Goal: Find specific page/section: Find specific page/section

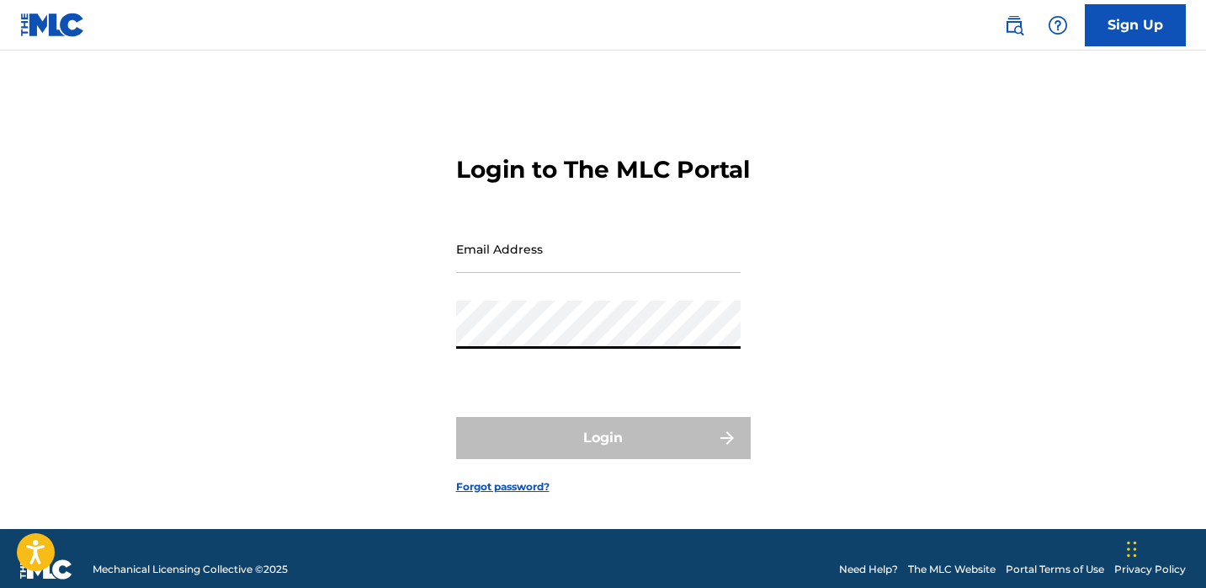
type input "[EMAIL_ADDRESS][DOMAIN_NAME]"
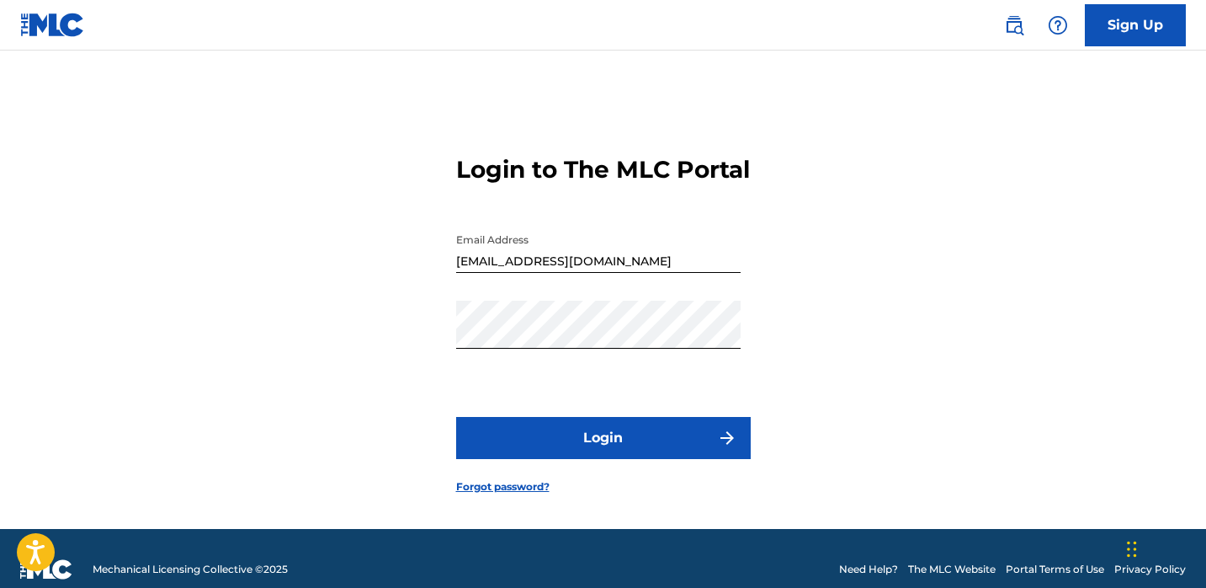
click at [683, 450] on button "Login" at bounding box center [603, 438] width 295 height 42
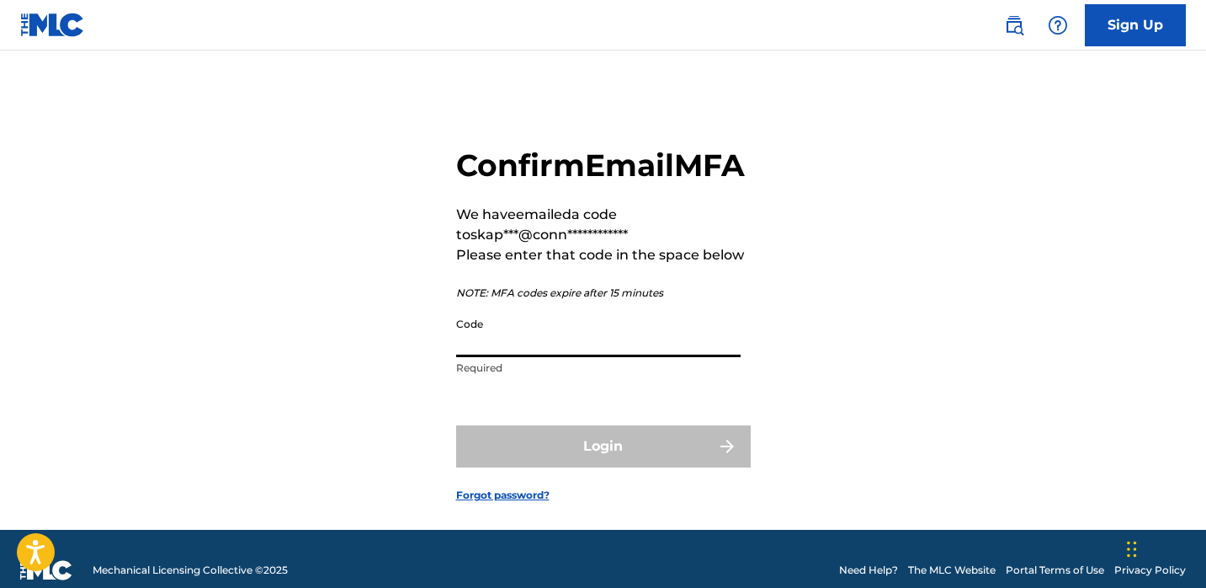
click at [647, 357] on input "Code" at bounding box center [598, 333] width 285 height 48
paste input "339707"
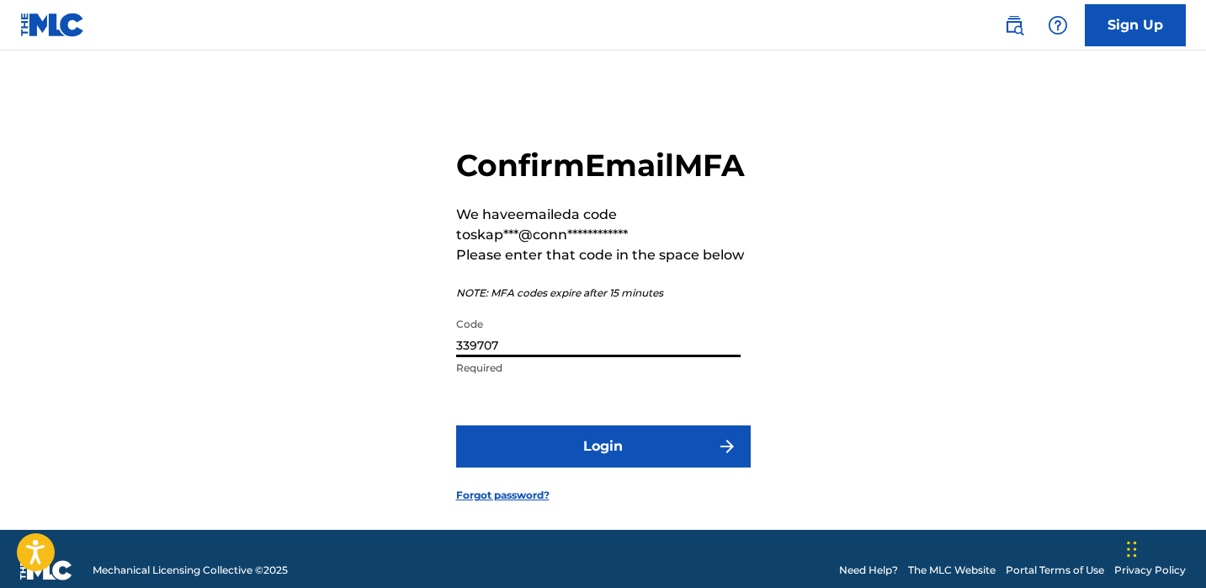
type input "339707"
click at [592, 467] on button "Login" at bounding box center [603, 446] width 295 height 42
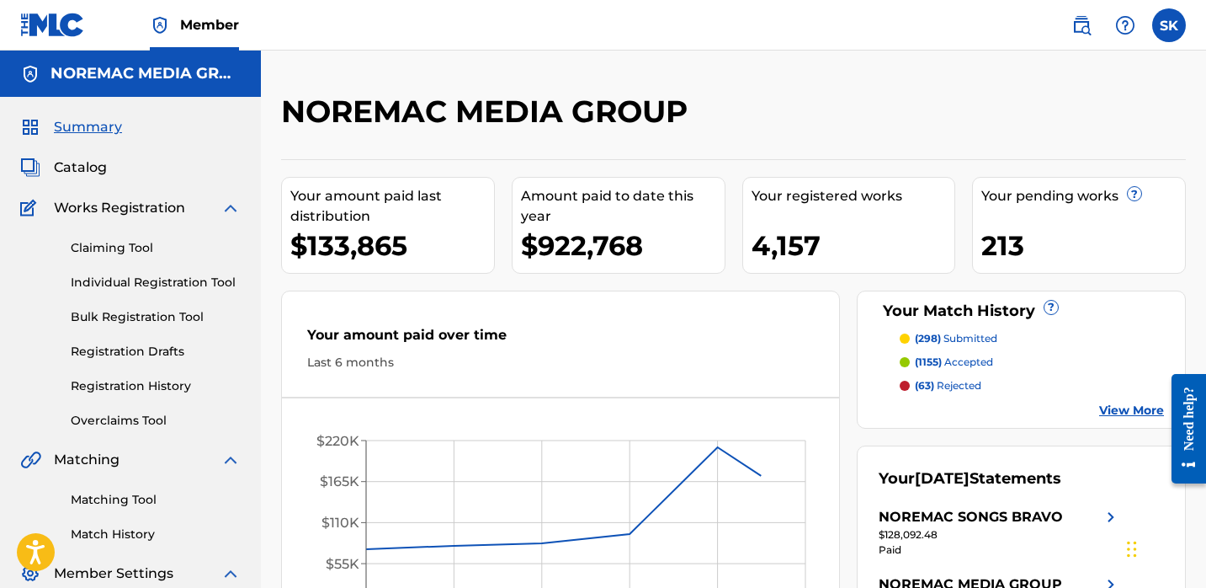
click at [127, 279] on link "Individual Registration Tool" at bounding box center [156, 283] width 170 height 18
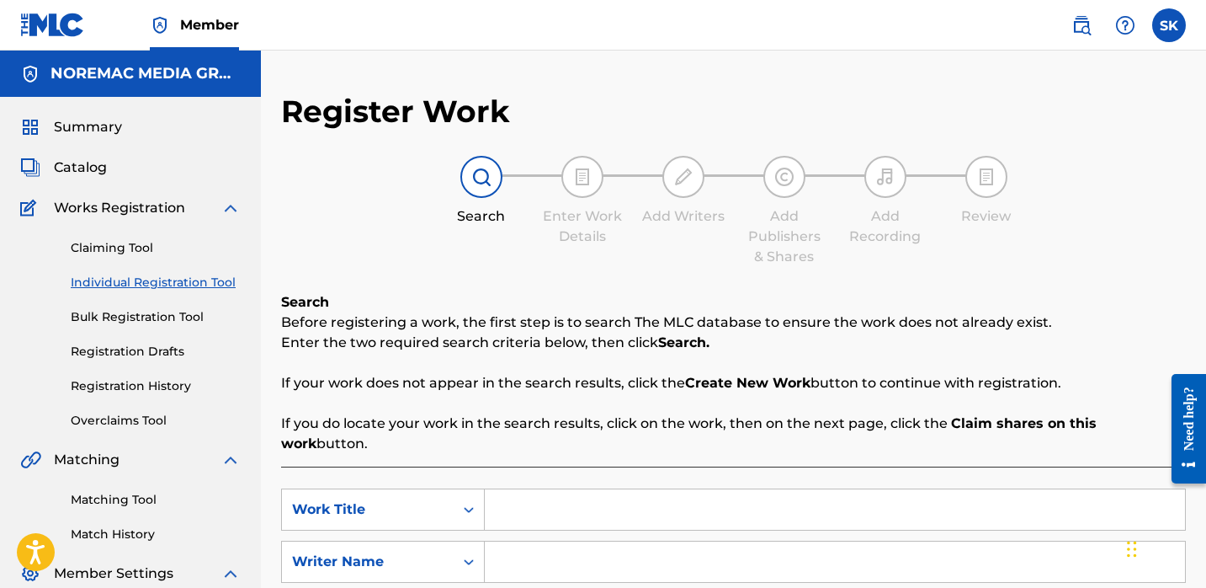
click at [87, 166] on span "Catalog" at bounding box center [80, 167] width 53 height 20
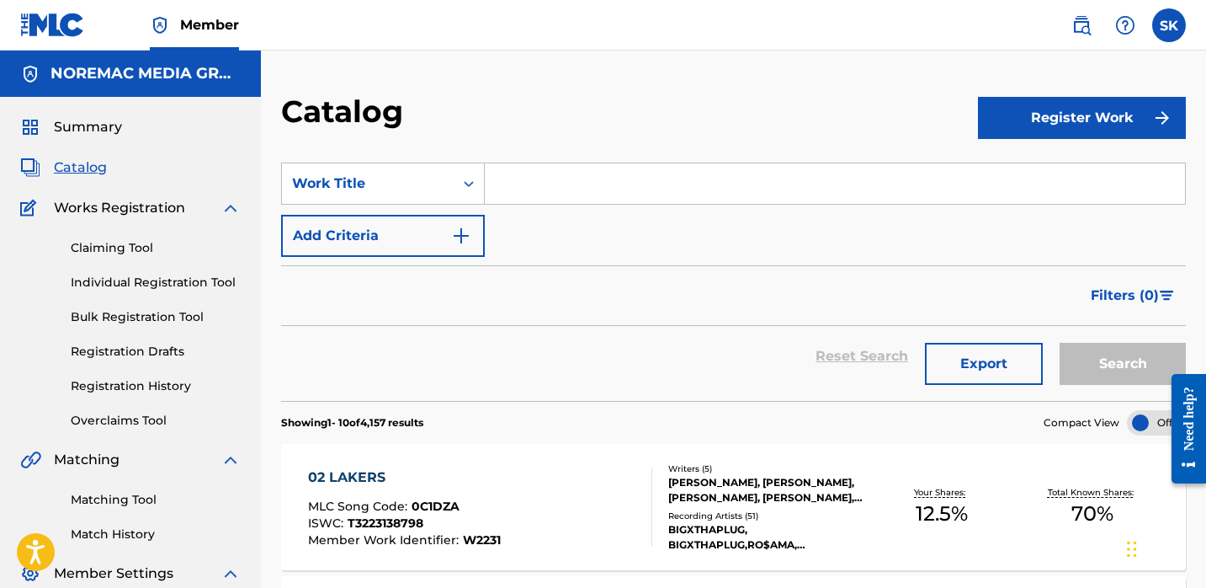
click at [96, 129] on span "Summary" at bounding box center [88, 127] width 68 height 20
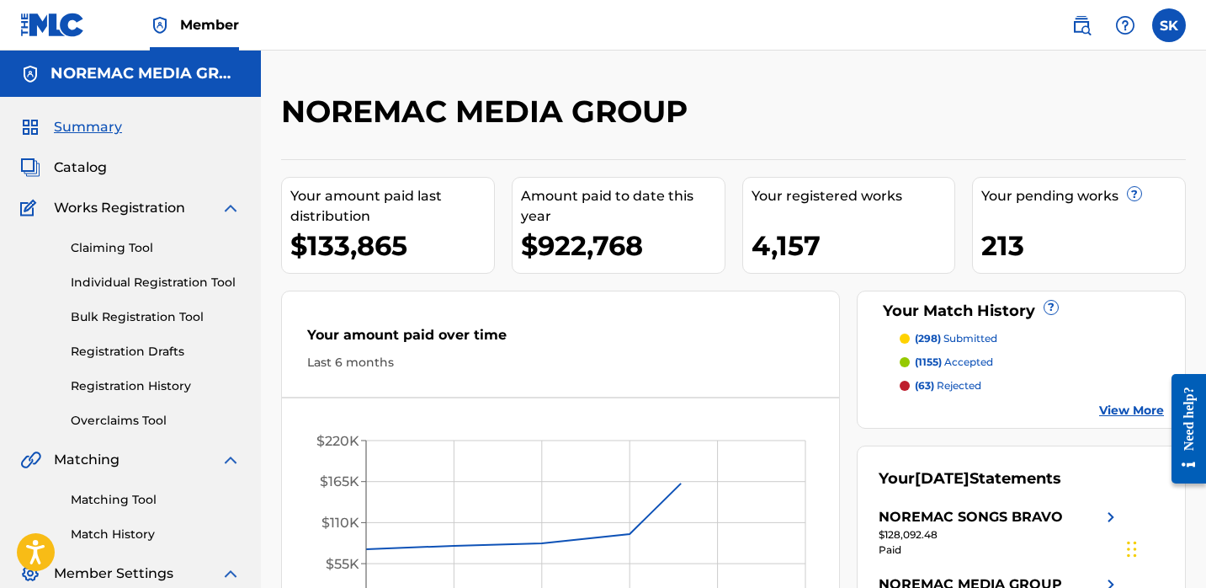
click at [827, 137] on div "NOREMAC MEDIA GROUP" at bounding box center [629, 118] width 697 height 50
click at [841, 77] on div "NOREMAC MEDIA GROUP Your amount paid last distribution $133,865 Amount paid to …" at bounding box center [733, 397] width 945 height 693
